Goal: Task Accomplishment & Management: Use online tool/utility

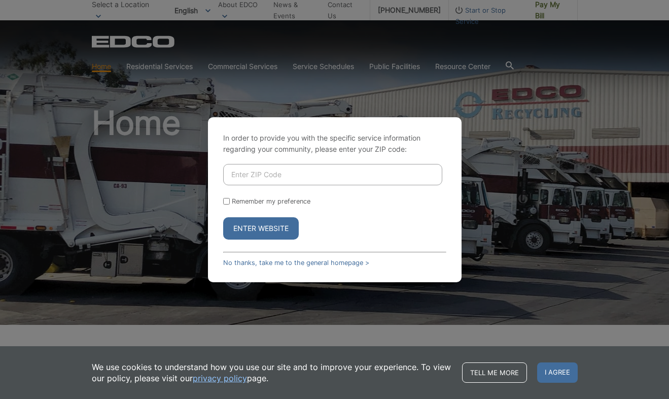
click at [247, 175] on input "Enter ZIP Code" at bounding box center [332, 174] width 219 height 21
drag, startPoint x: 302, startPoint y: 216, endPoint x: 299, endPoint y: 209, distance: 7.3
click at [299, 209] on form "Remember my preference Enter Website" at bounding box center [334, 202] width 223 height 76
click at [286, 169] on input "Enter ZIP Code" at bounding box center [332, 174] width 219 height 21
type input "92078"
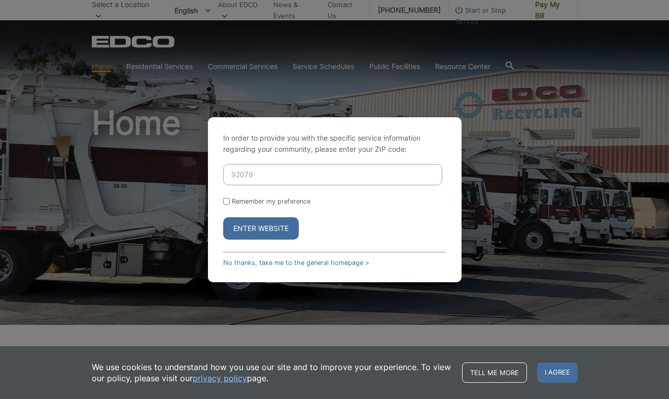
click at [277, 222] on button "Enter Website" at bounding box center [261, 228] width 76 height 22
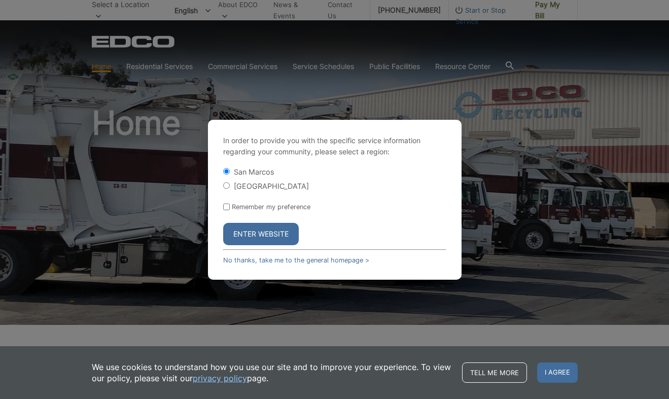
click at [266, 232] on button "Enter Website" at bounding box center [261, 234] width 76 height 22
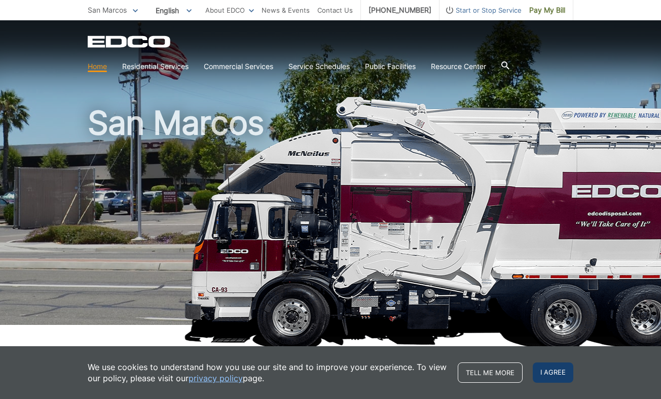
click at [543, 371] on span "I agree" at bounding box center [553, 372] width 41 height 20
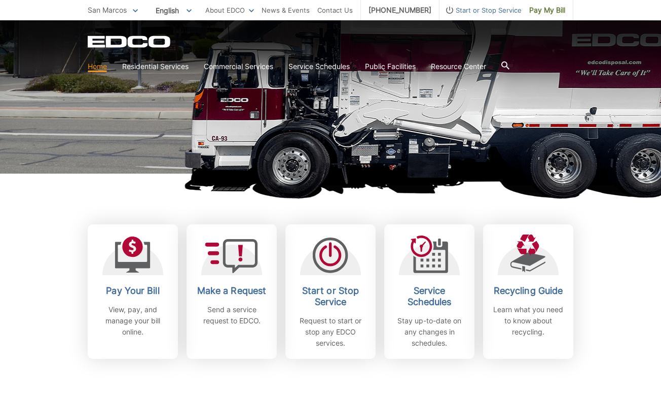
scroll to position [152, 0]
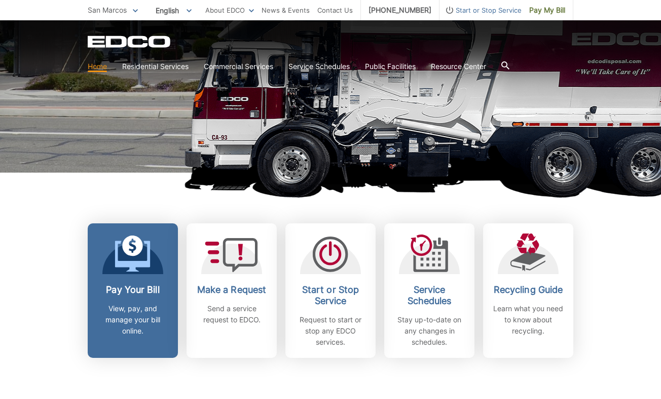
click at [155, 325] on p "View, pay, and manage your bill online." at bounding box center [132, 319] width 75 height 33
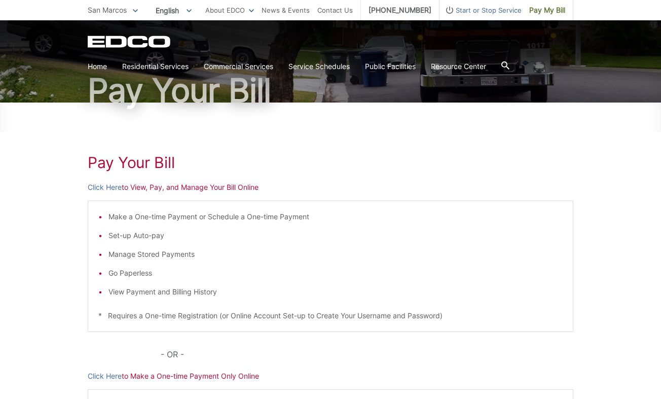
scroll to position [239, 0]
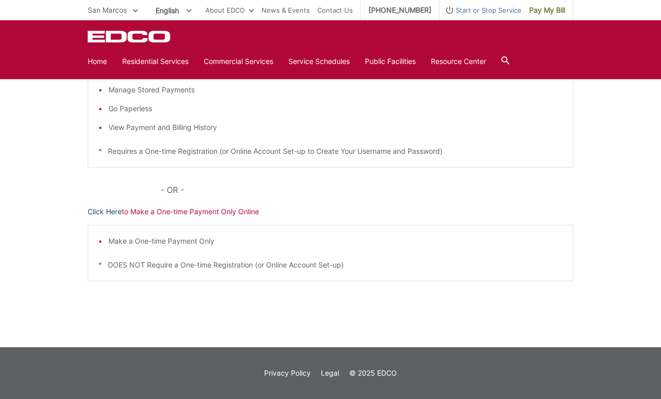
click at [102, 214] on link "Click Here" at bounding box center [105, 211] width 34 height 11
